Goal: Find specific page/section: Find specific page/section

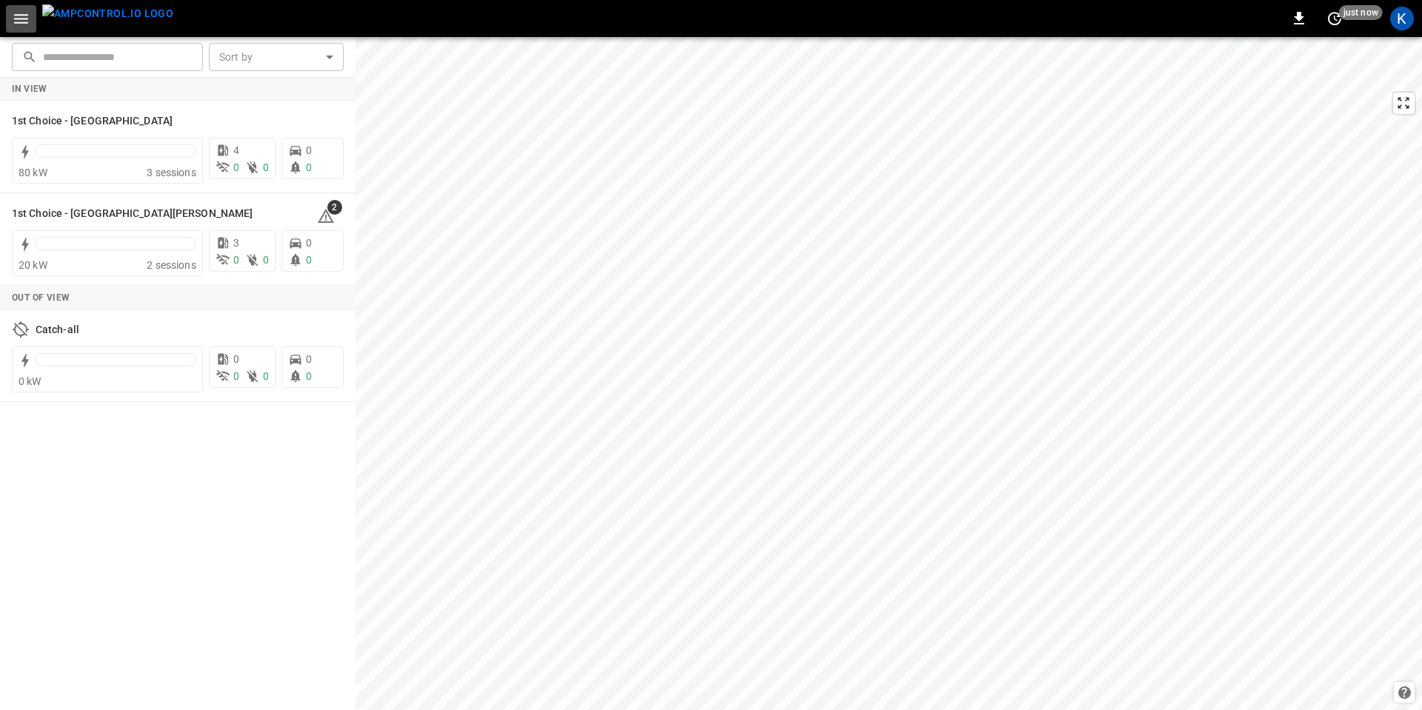
click at [21, 20] on icon "button" at bounding box center [21, 19] width 19 height 19
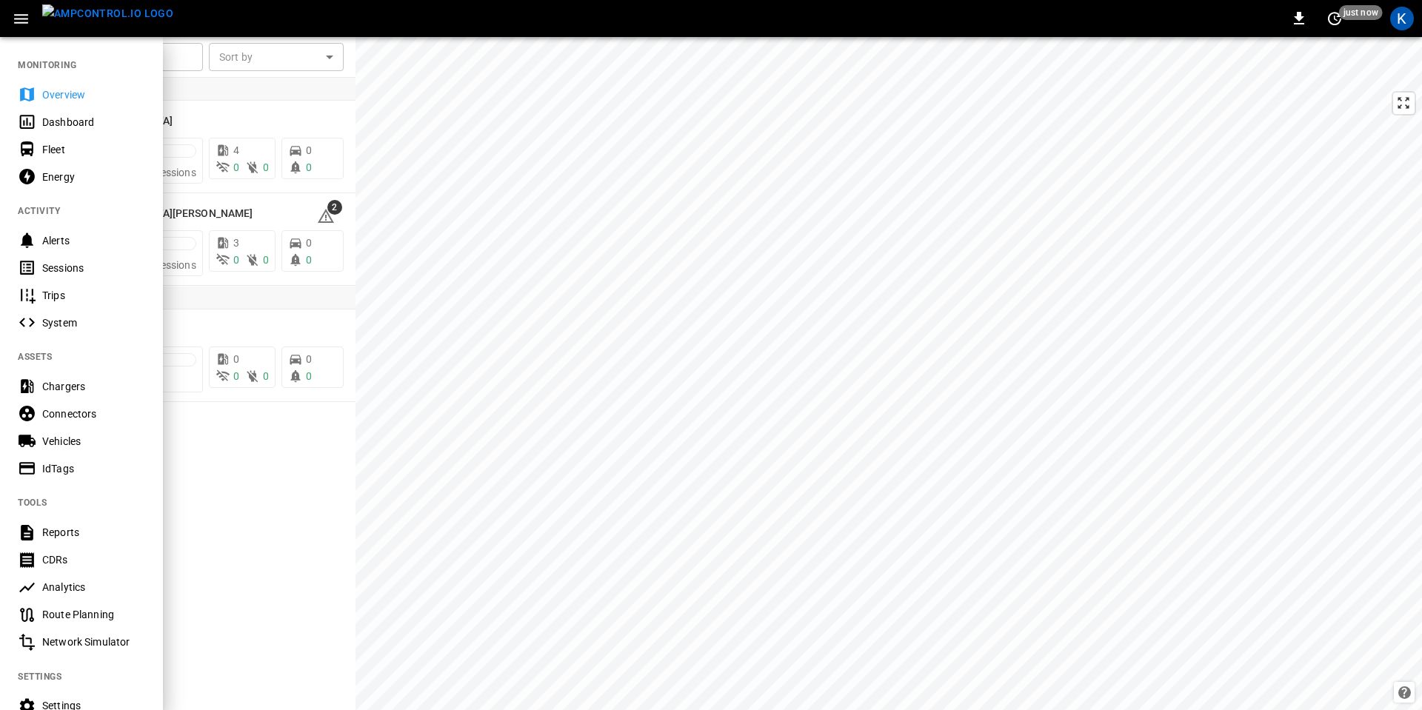
click at [63, 154] on div "Fleet" at bounding box center [93, 149] width 103 height 15
